Goal: Obtain resource: Download file/media

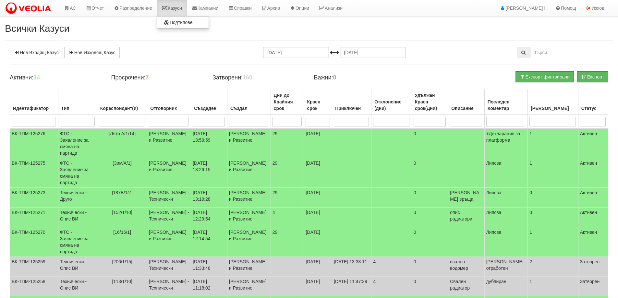
click at [177, 8] on link "Казуси" at bounding box center [172, 8] width 30 height 16
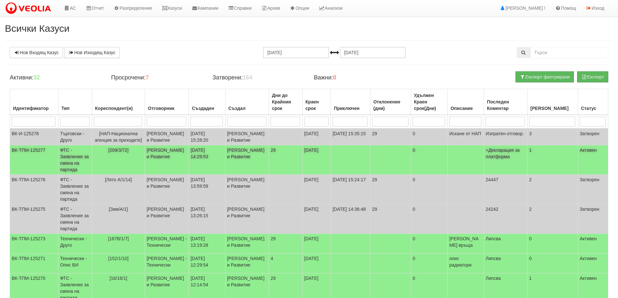
click at [185, 172] on td "[PERSON_NAME] и Развитие" at bounding box center [167, 160] width 44 height 30
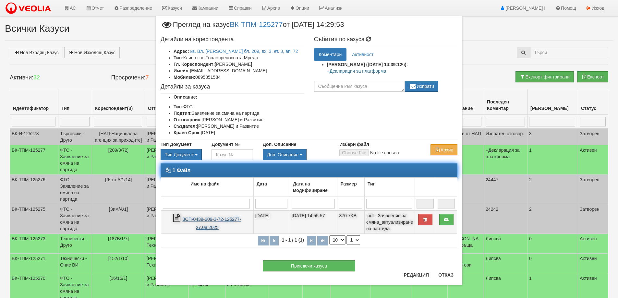
click at [217, 218] on link "ЗСП-0439-209-3-72-125277-27.08.2025" at bounding box center [211, 223] width 59 height 13
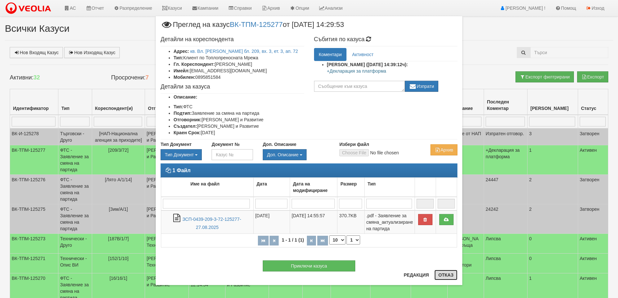
click at [444, 279] on button "Отказ" at bounding box center [445, 275] width 23 height 10
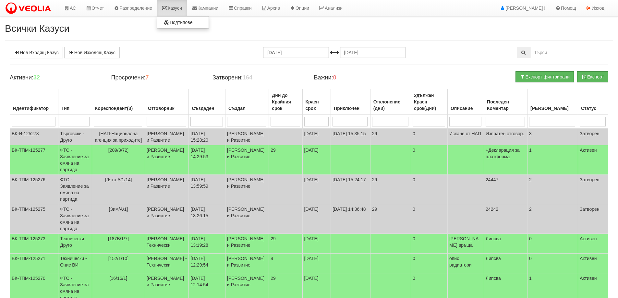
click at [183, 6] on link "Казуси" at bounding box center [172, 8] width 30 height 16
